Goal: Navigation & Orientation: Find specific page/section

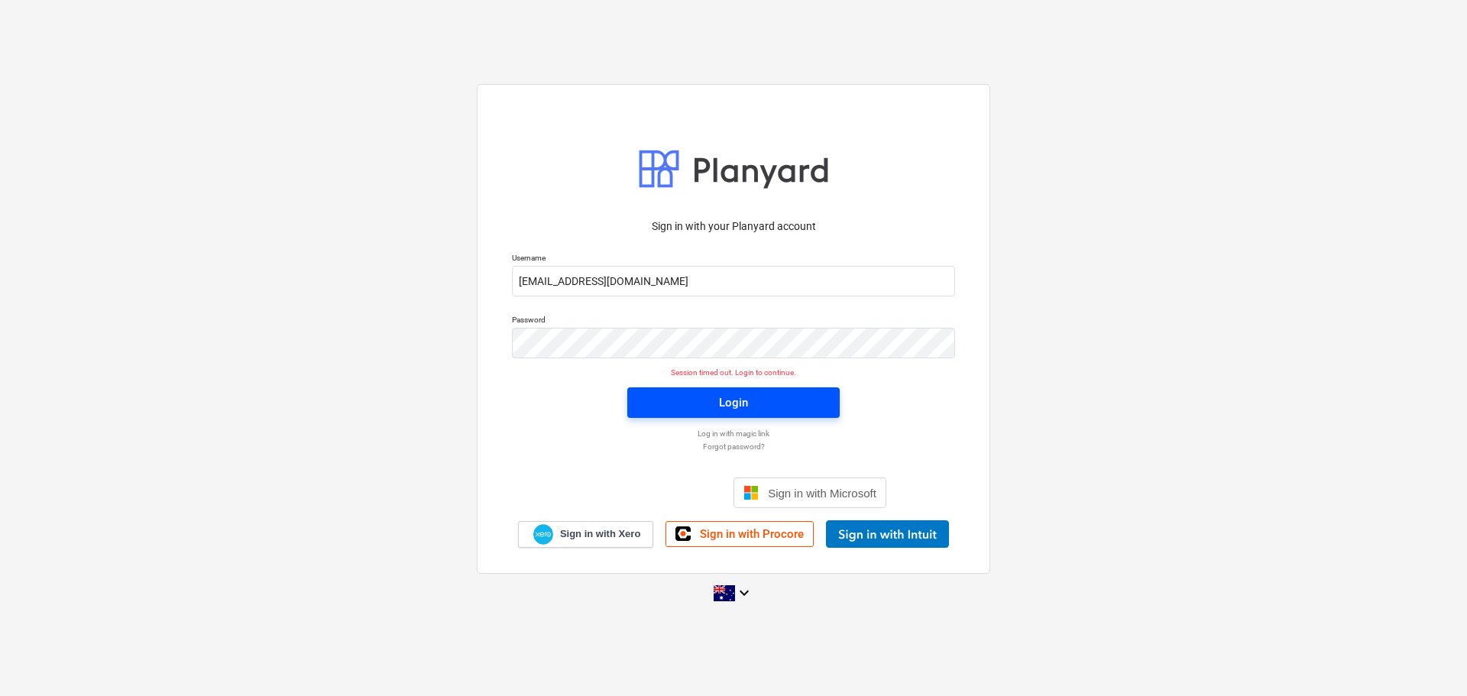
click at [758, 393] on span "Login" at bounding box center [734, 403] width 176 height 20
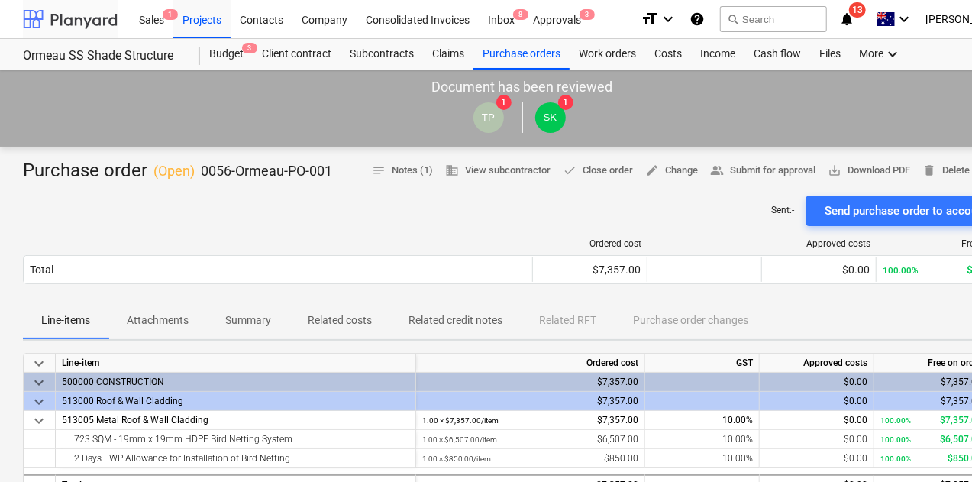
click at [99, 21] on div at bounding box center [70, 19] width 95 height 38
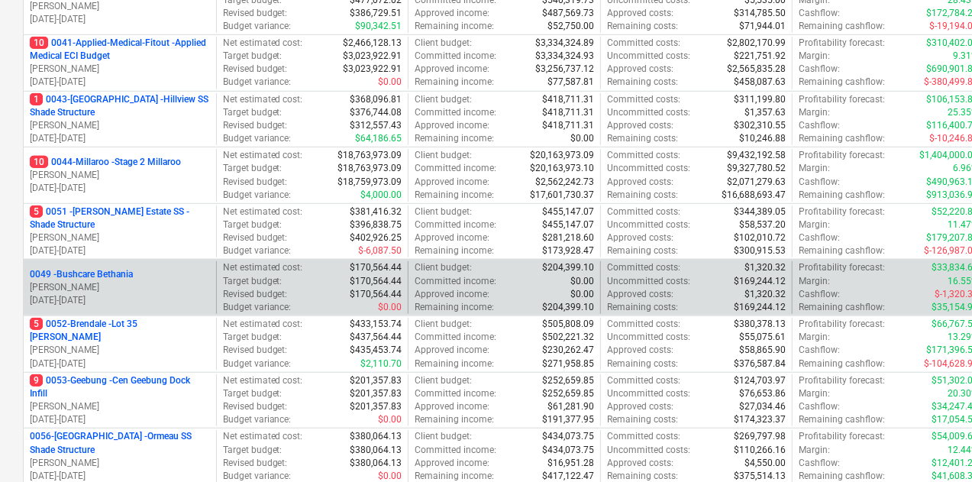
scroll to position [458, 0]
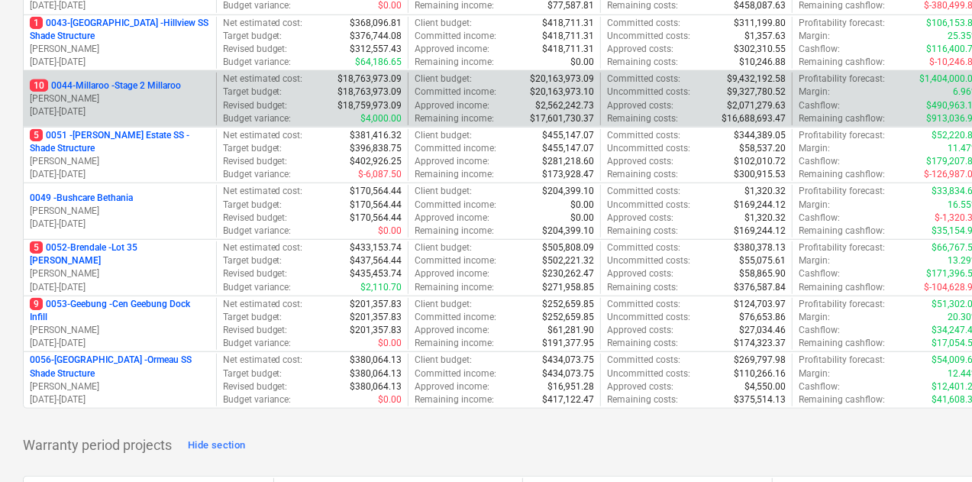
click at [157, 89] on p "10 0044-Millaroo - Stage 2 Millaroo" at bounding box center [105, 85] width 151 height 13
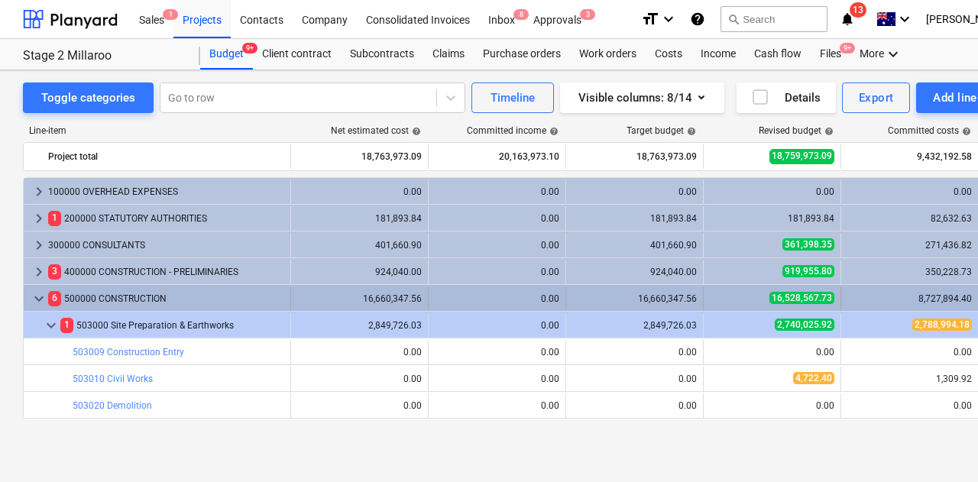
click at [26, 303] on div "keyboard_arrow_down 6 500000 CONSTRUCTION" at bounding box center [157, 298] width 267 height 24
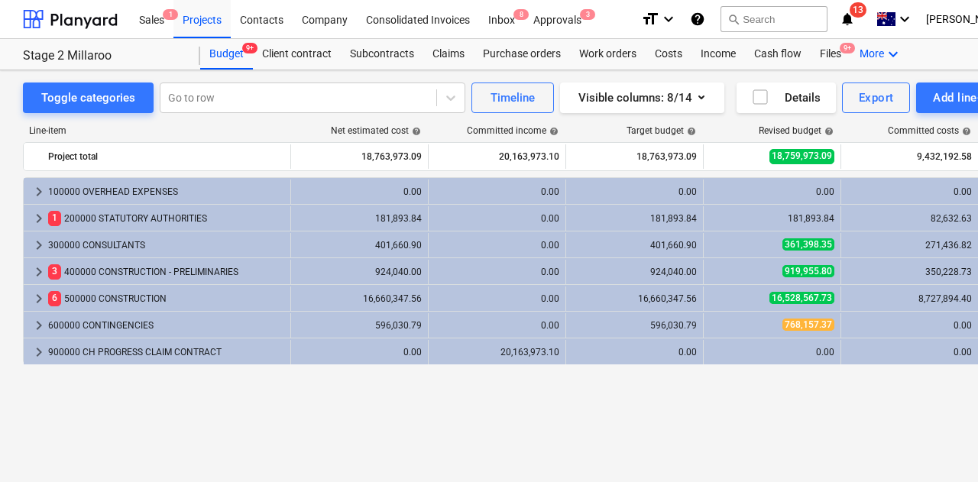
click at [885, 53] on icon "keyboard_arrow_down" at bounding box center [893, 54] width 18 height 18
click at [863, 115] on div "Analytics" at bounding box center [887, 121] width 48 height 12
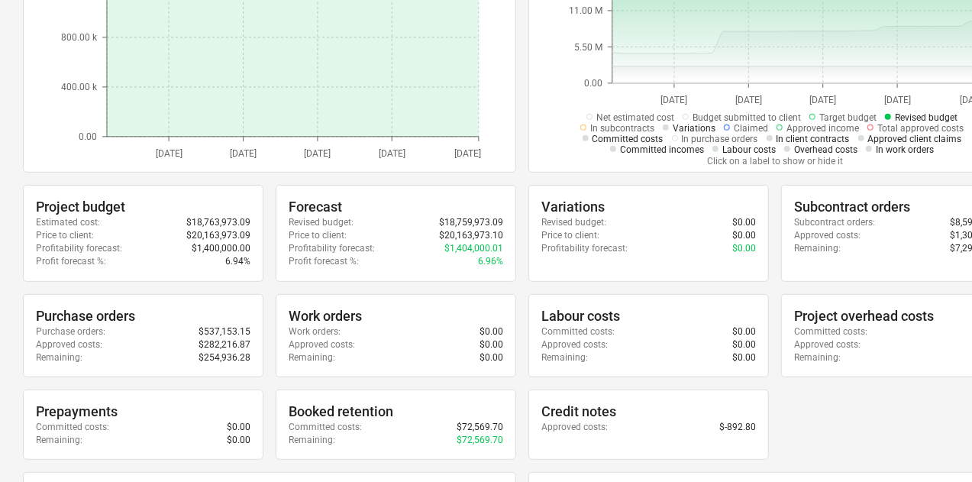
scroll to position [306, 0]
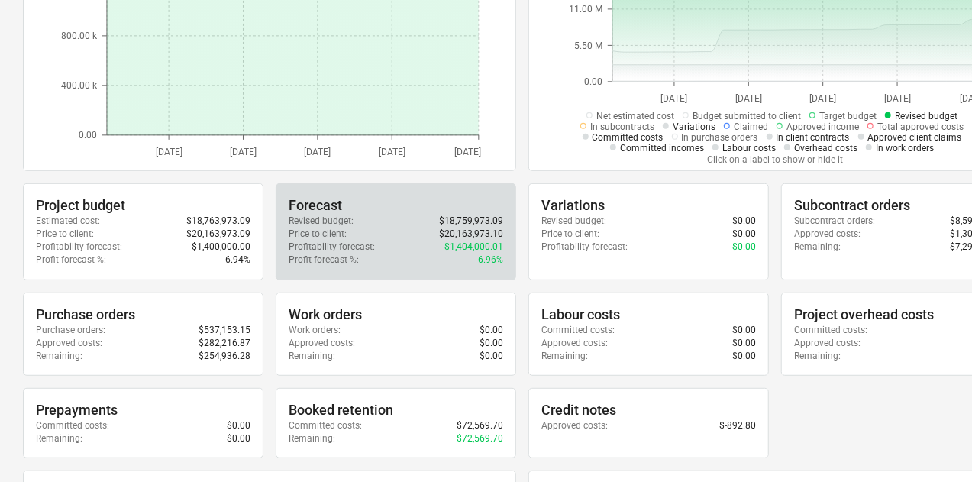
click at [454, 262] on div "Profit forecast % : 6.96%" at bounding box center [396, 260] width 215 height 13
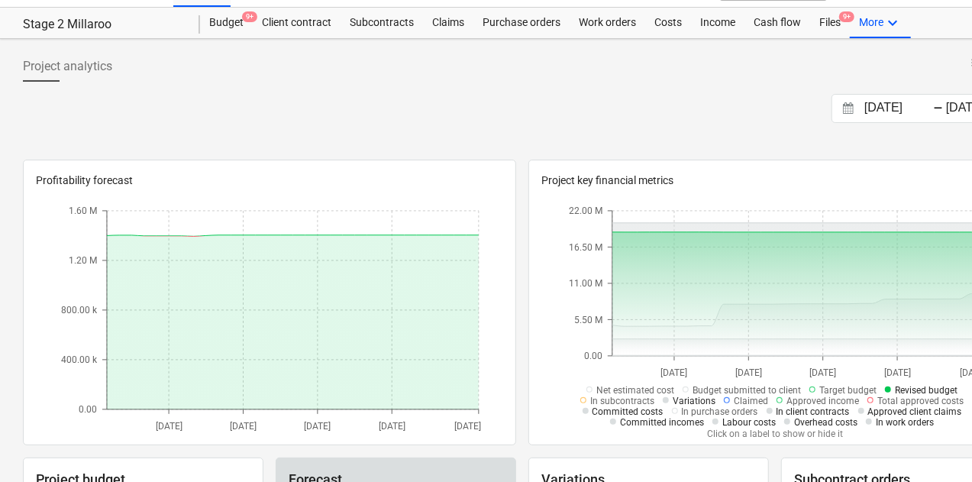
scroll to position [0, 0]
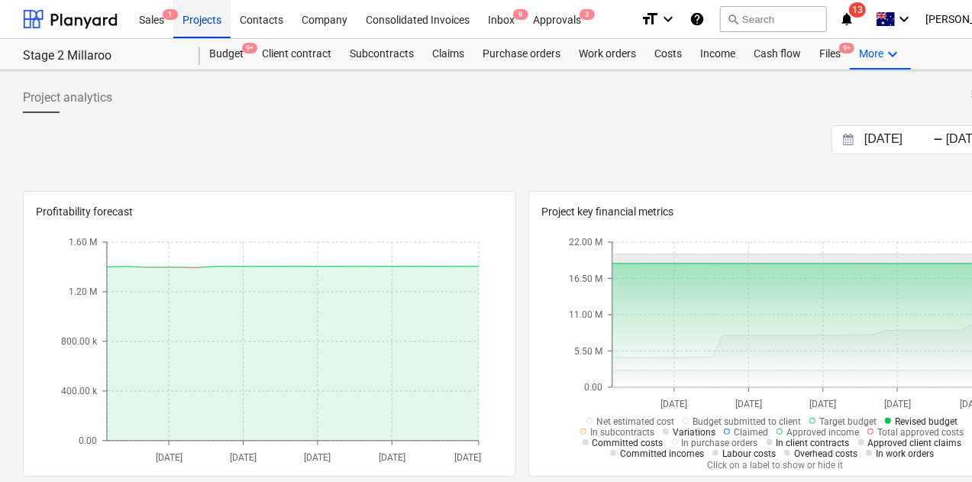
click at [195, 12] on div "Projects" at bounding box center [201, 18] width 57 height 39
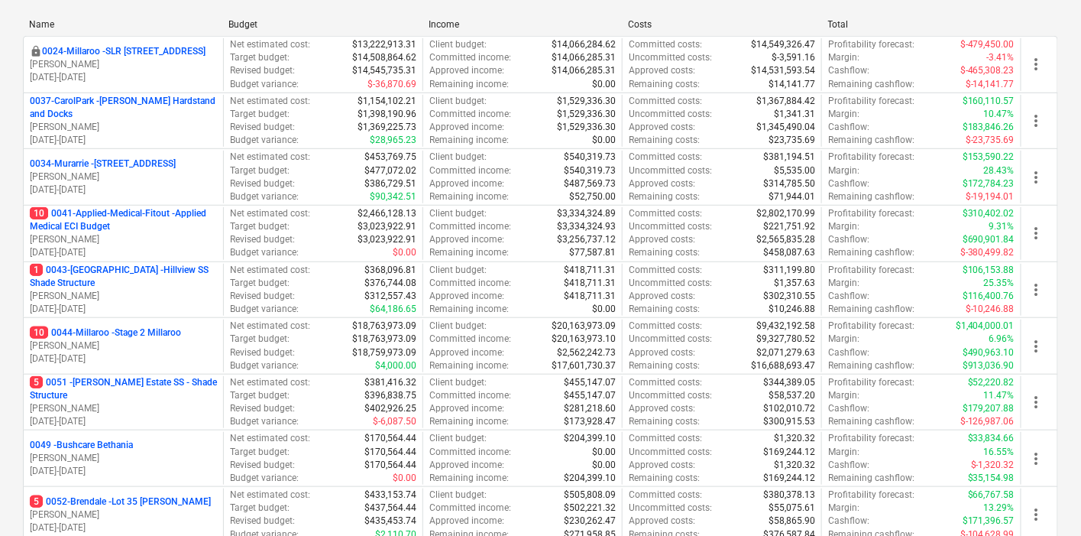
scroll to position [246, 0]
